Goal: Participate in discussion

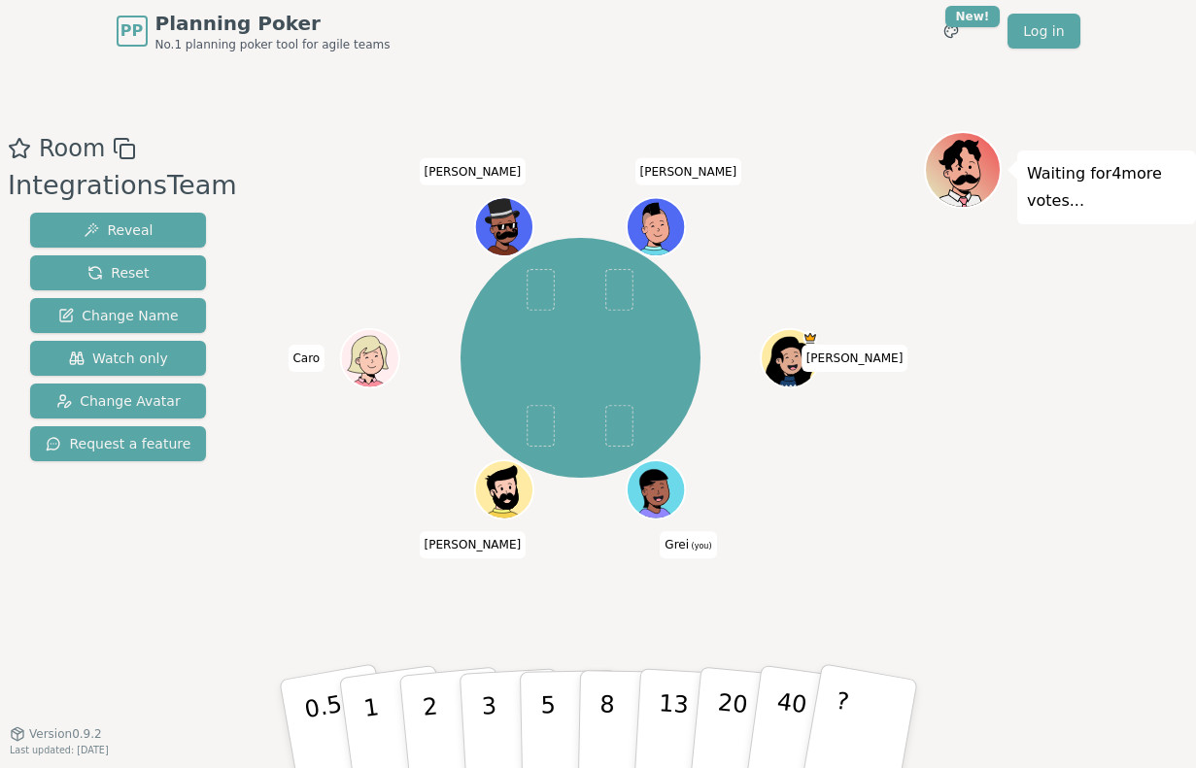
click at [1031, 334] on div "Waiting for 4 more votes..." at bounding box center [1060, 398] width 272 height 534
click at [1043, 327] on div "Waiting for 4 more votes..." at bounding box center [1060, 398] width 272 height 534
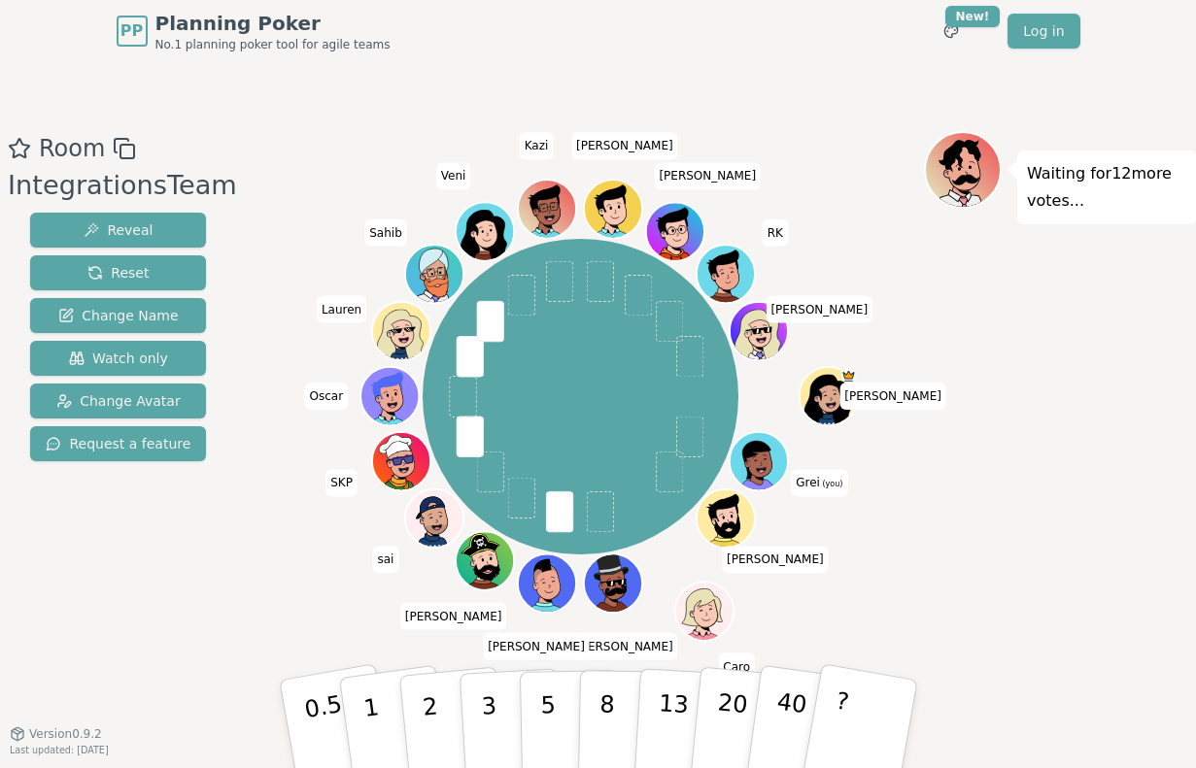
click at [763, 48] on div "PP Planning Poker No.1 planning poker tool for agile teams Toggle theme New! Lo…" at bounding box center [599, 31] width 964 height 62
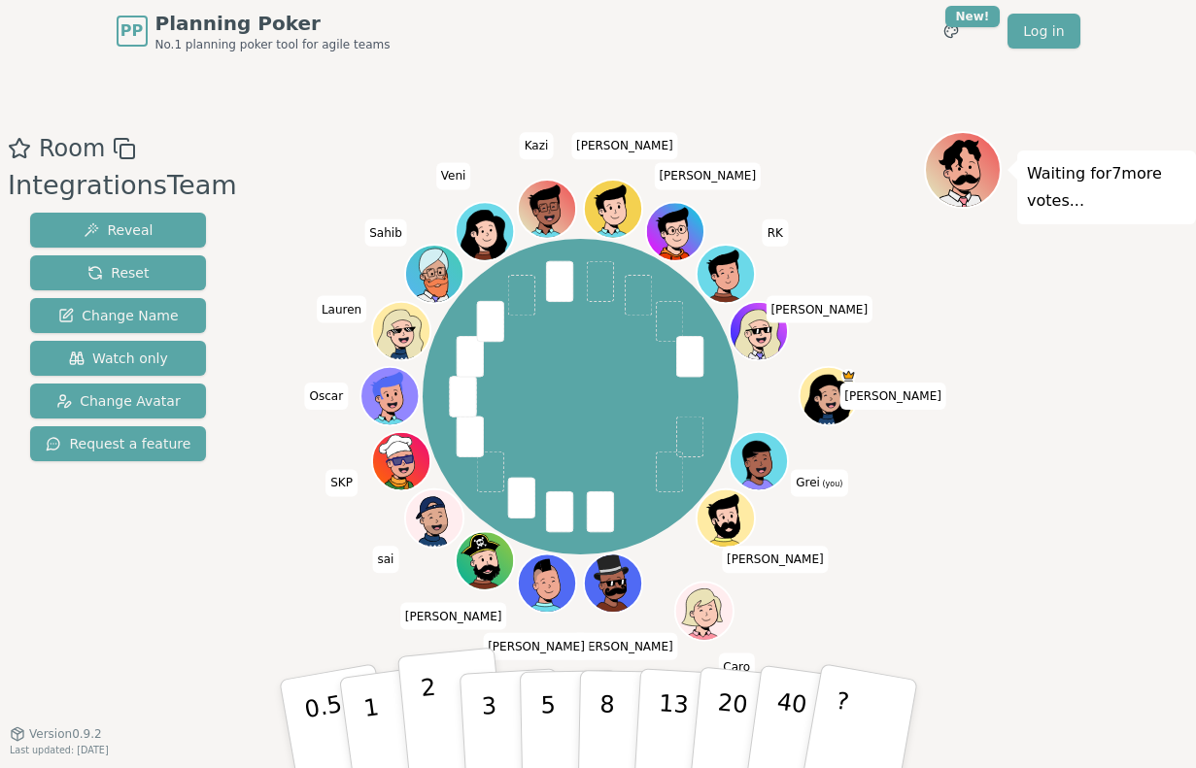
click at [439, 712] on button "2" at bounding box center [451, 725] width 111 height 154
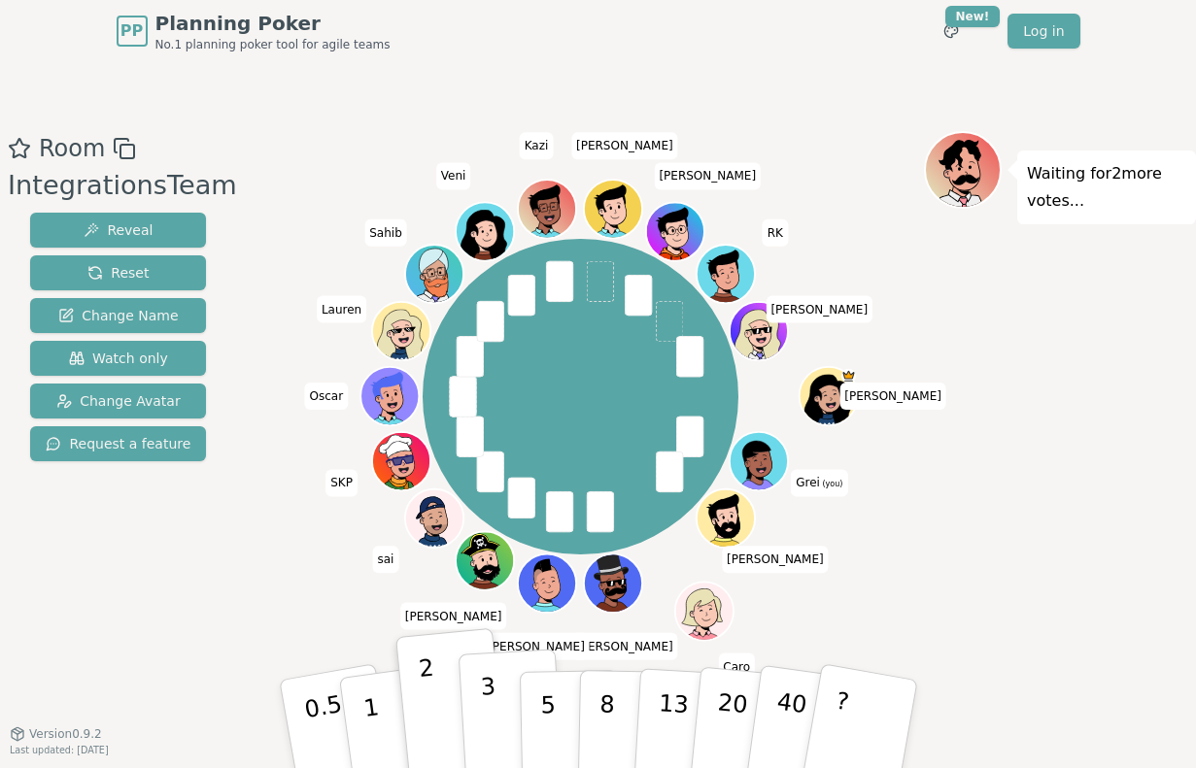
click at [490, 713] on p "3" at bounding box center [489, 726] width 21 height 106
click at [1054, 330] on div "Waiting for 2 more votes..." at bounding box center [1060, 398] width 272 height 534
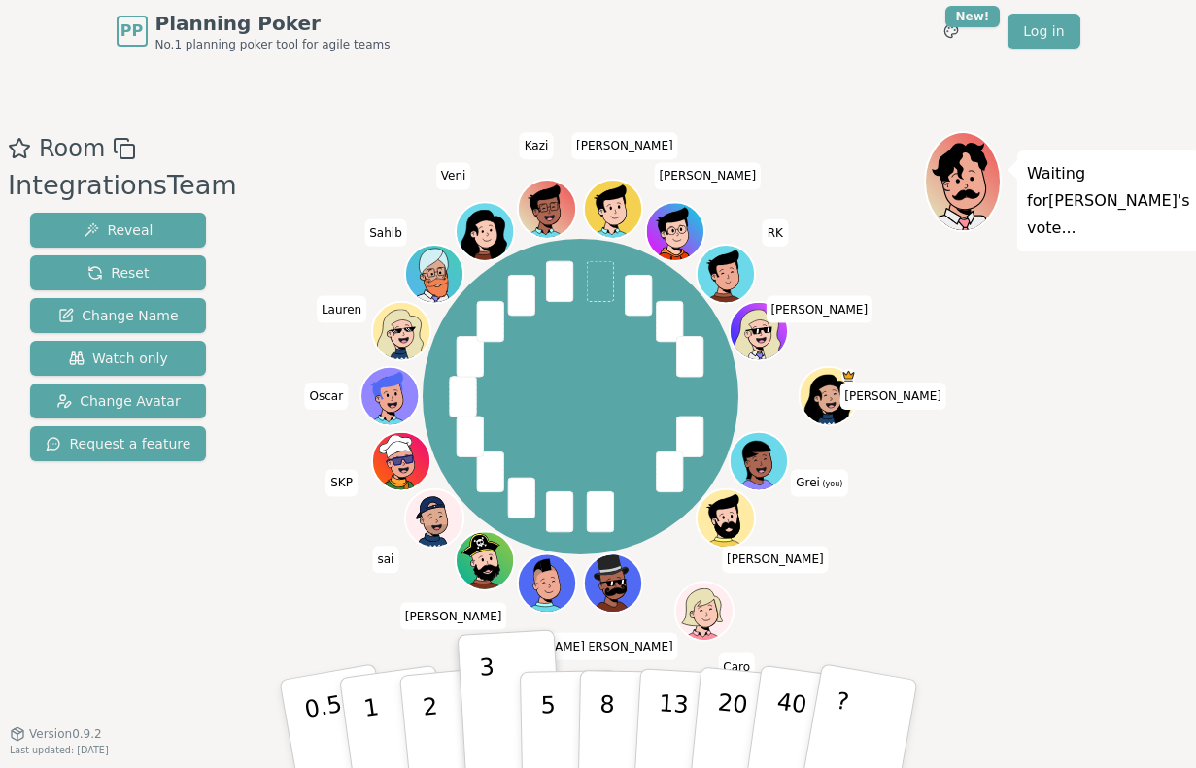
click at [1017, 359] on div "Waiting for [PERSON_NAME] 's vote..." at bounding box center [1060, 398] width 272 height 534
click at [1051, 302] on div "Waiting for [PERSON_NAME] 's vote..." at bounding box center [1060, 398] width 272 height 534
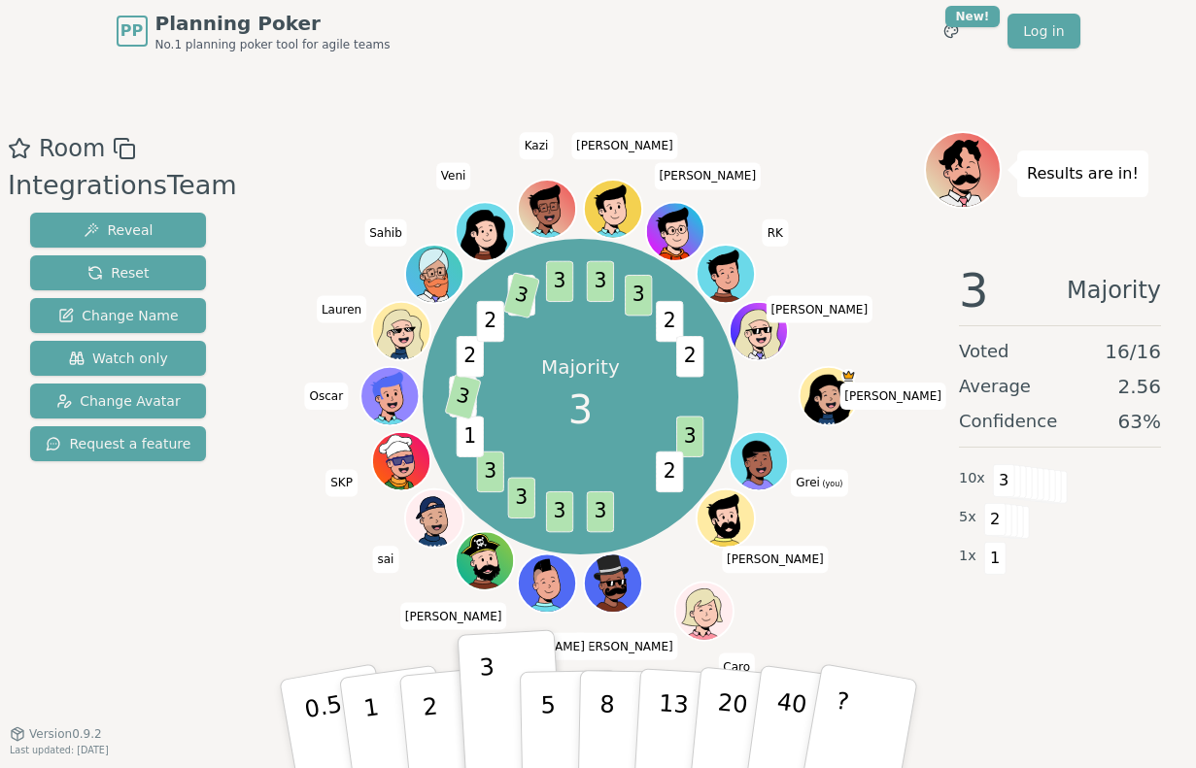
click at [788, 111] on div "Room IntegrationsTeam Reveal Reset Change Name Watch only Change Avatar Request…" at bounding box center [598, 397] width 1196 height 671
click at [831, 48] on div "PP Planning Poker No.1 planning poker tool for agile teams Toggle theme New! Lo…" at bounding box center [599, 31] width 964 height 62
click at [812, 60] on div "PP Planning Poker No.1 planning poker tool for agile teams Toggle theme New! Lo…" at bounding box center [599, 31] width 964 height 62
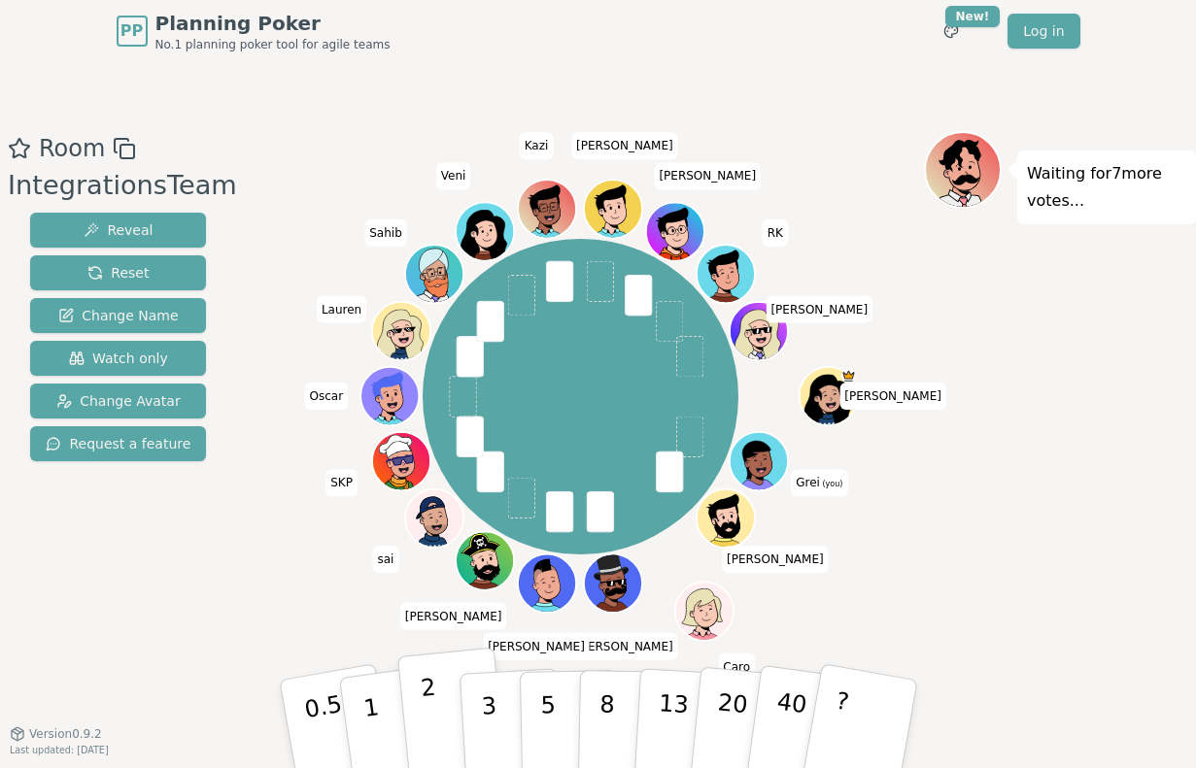
click at [422, 714] on button "2" at bounding box center [451, 725] width 111 height 154
click at [832, 70] on div "Room IntegrationsTeam Reveal Reset Change Name Watch only Change Avatar Request…" at bounding box center [598, 397] width 1196 height 671
click at [807, 70] on div "Room IntegrationsTeam Reveal Reset Change Name Watch only Change Avatar Request…" at bounding box center [598, 397] width 1196 height 671
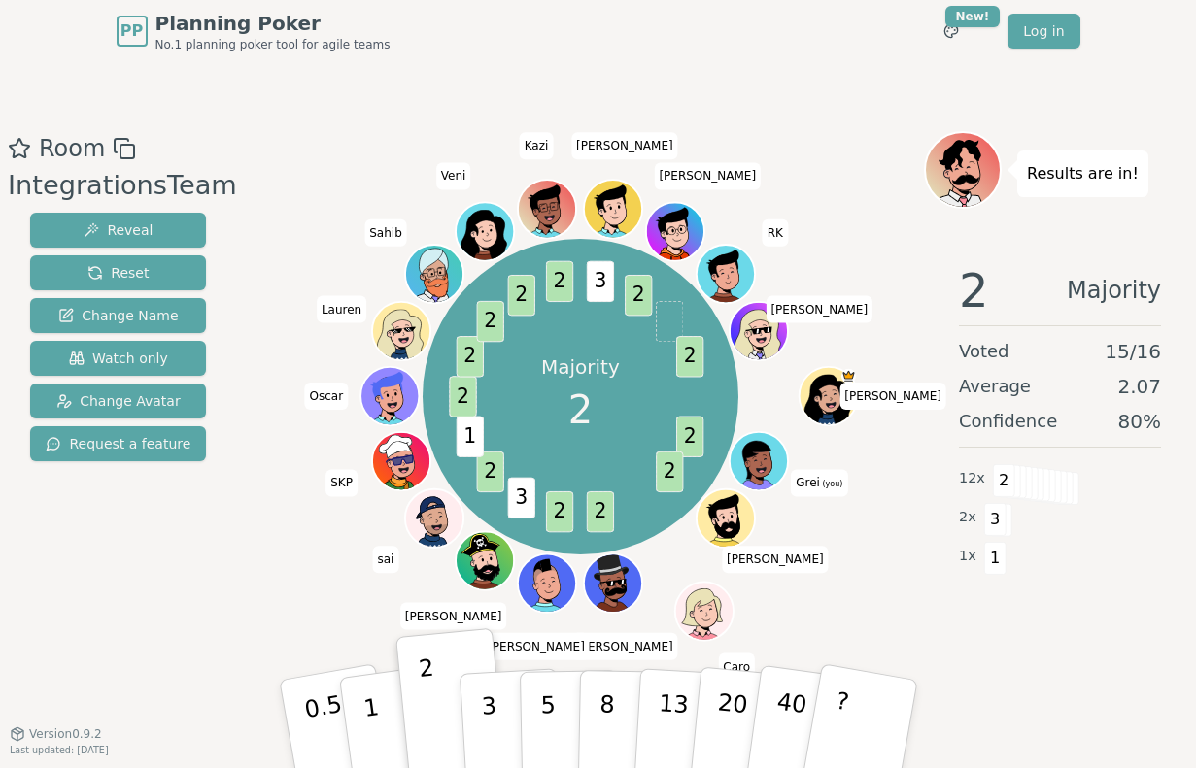
click at [704, 62] on div "Room IntegrationsTeam Reveal Reset Change Name Watch only Change Avatar Request…" at bounding box center [598, 397] width 1196 height 671
click at [779, 102] on div "Room IntegrationsTeam Reveal Reset Change Name Watch only Change Avatar Request…" at bounding box center [598, 397] width 1196 height 671
click at [712, 57] on div "PP Planning Poker No.1 planning poker tool for agile teams Toggle theme New! Lo…" at bounding box center [599, 31] width 964 height 62
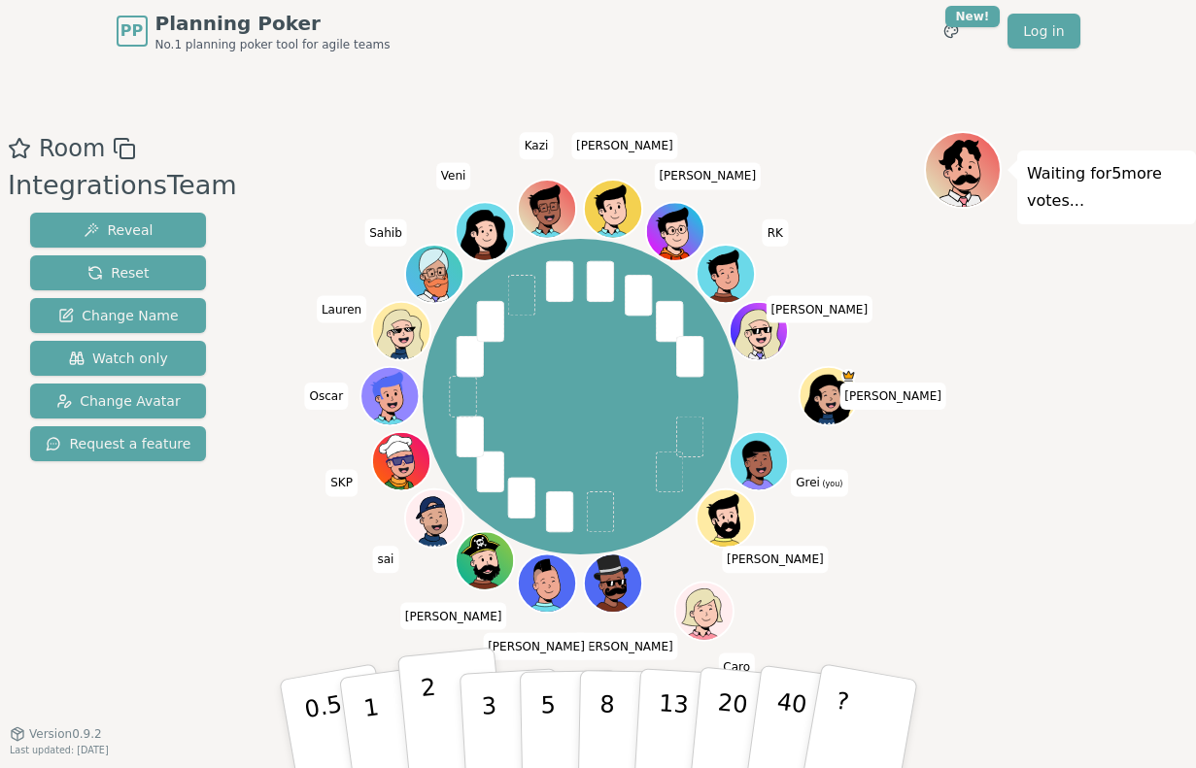
click at [445, 710] on button "2" at bounding box center [451, 725] width 111 height 154
click at [889, 74] on div "Room IntegrationsTeam Reveal Reset Change Name Watch only Change Avatar Request…" at bounding box center [598, 397] width 1196 height 671
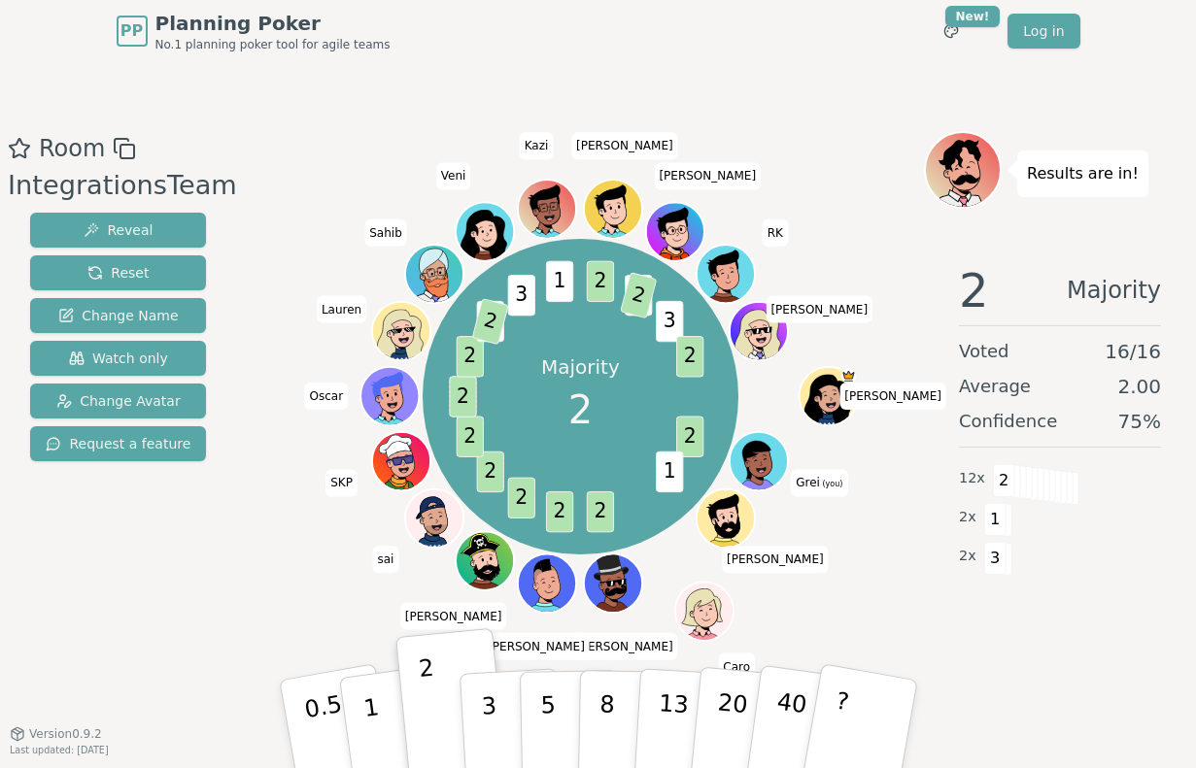
click at [800, 170] on div "Majority 2 2 1 2 2 2 2 2 2 2 3 2 3 1 2 1 2 3 2 [PERSON_NAME] (you) [PERSON_NAME…" at bounding box center [580, 397] width 687 height 462
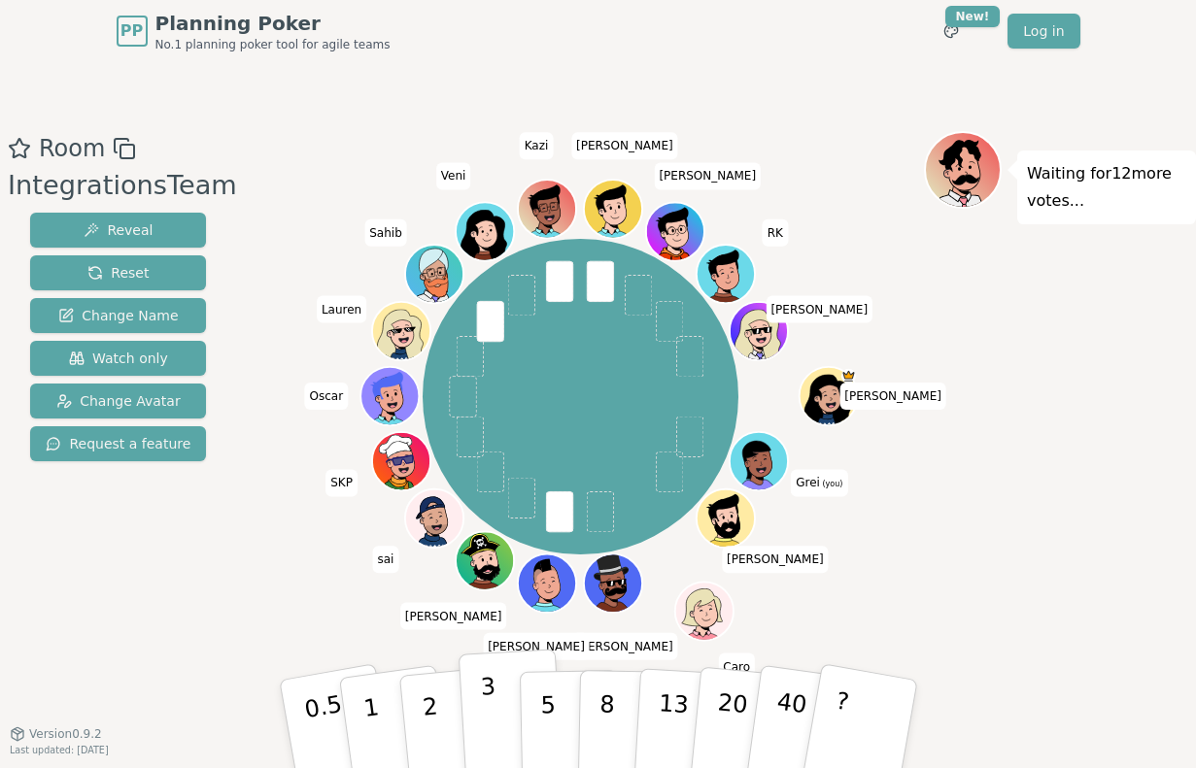
click at [493, 726] on p "3" at bounding box center [489, 726] width 21 height 106
click at [1062, 331] on div "Waiting for 10 more votes..." at bounding box center [1060, 398] width 272 height 534
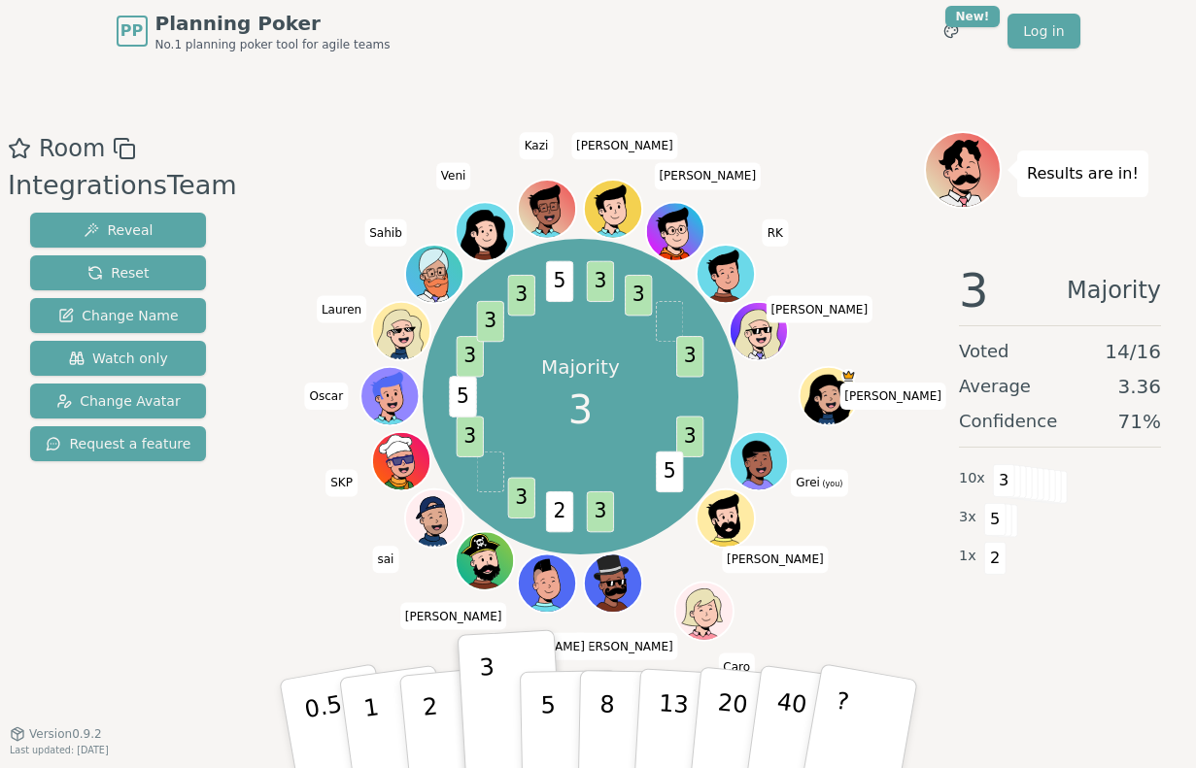
click at [868, 159] on div at bounding box center [580, 148] width 687 height 35
